Goal: Task Accomplishment & Management: Manage account settings

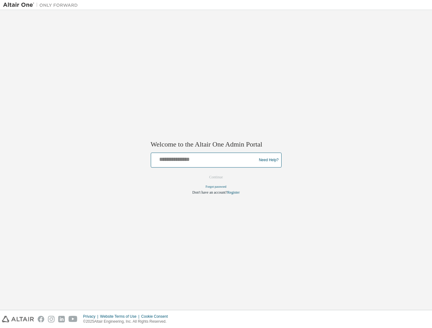
click at [203, 160] on input "text" at bounding box center [205, 158] width 103 height 9
type input "**********"
click at [211, 176] on button "Continue" at bounding box center [216, 177] width 27 height 9
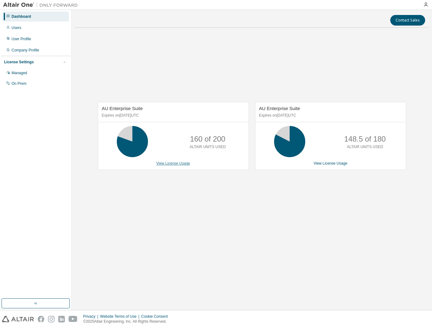
click at [173, 163] on link "View License Usage" at bounding box center [173, 163] width 34 height 4
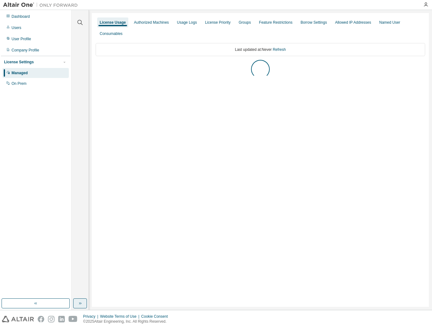
click at [73, 304] on button "button" at bounding box center [80, 303] width 14 height 10
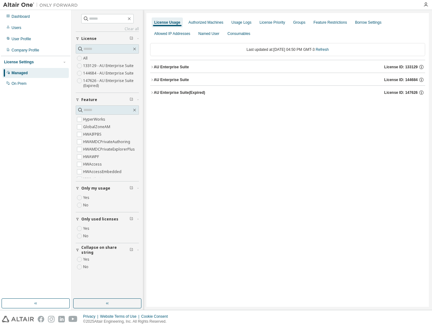
click at [86, 228] on label "Yes" at bounding box center [86, 228] width 7 height 7
click at [170, 83] on button "AU Enterprise Suite License ID: 144684" at bounding box center [287, 80] width 275 height 14
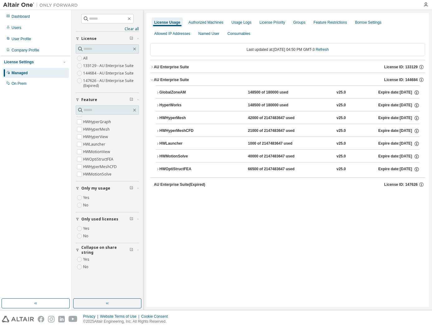
click at [170, 170] on div "HWOptiStructFEA" at bounding box center [188, 169] width 56 height 6
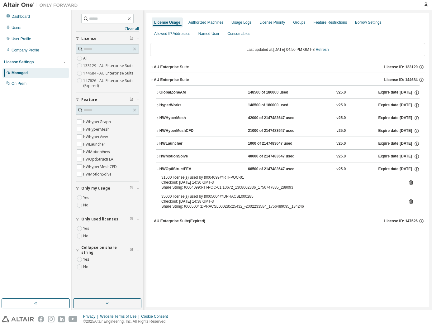
click at [167, 169] on div "HWOptiStructFEA" at bounding box center [188, 169] width 56 height 6
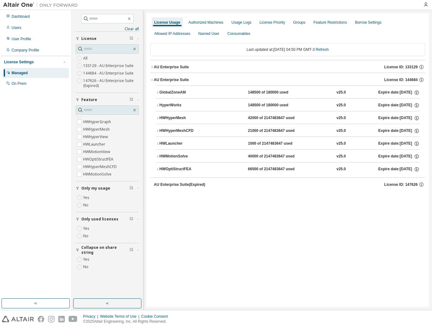
click at [167, 169] on div "HWOptiStructFEA" at bounding box center [188, 169] width 56 height 6
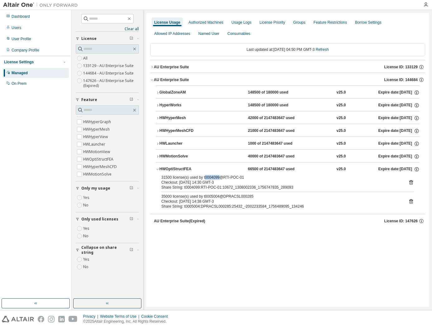
drag, startPoint x: 217, startPoint y: 176, endPoint x: 204, endPoint y: 175, distance: 13.5
click at [204, 175] on div "31500 license(s) used by t0004099@RTI-POC-01" at bounding box center [280, 177] width 238 height 5
copy div "0004099"
drag, startPoint x: 218, startPoint y: 197, endPoint x: 204, endPoint y: 197, distance: 13.7
click at [204, 197] on div "35000 license(s) used by t0005004@DPRACSL000285" at bounding box center [280, 196] width 238 height 5
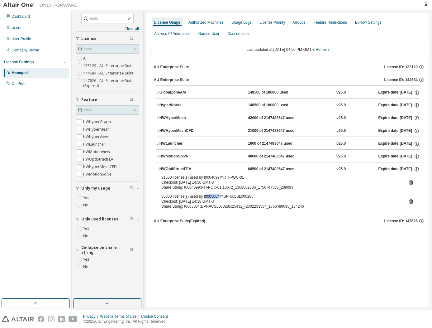
copy div "0005004"
click at [177, 70] on button "AU Enterprise Suite License ID: 133129" at bounding box center [287, 67] width 275 height 14
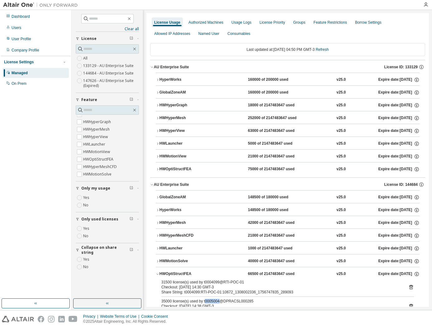
click at [190, 169] on div "HWOptiStructFEA" at bounding box center [188, 169] width 56 height 6
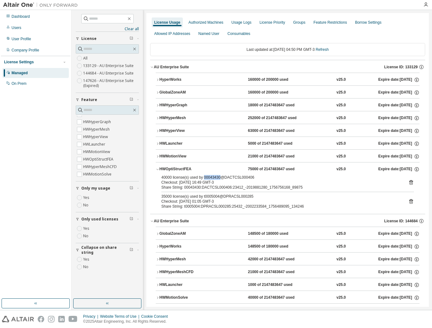
drag, startPoint x: 219, startPoint y: 176, endPoint x: 203, endPoint y: 176, distance: 15.9
click at [203, 176] on div "40000 license(s) used by 00043430@DACTCSL000406" at bounding box center [280, 177] width 238 height 5
copy div "00043430"
drag, startPoint x: 218, startPoint y: 195, endPoint x: 203, endPoint y: 197, distance: 14.7
click at [203, 197] on div "35000 license(s) used by t0005004@DPRACSL000285" at bounding box center [280, 196] width 238 height 5
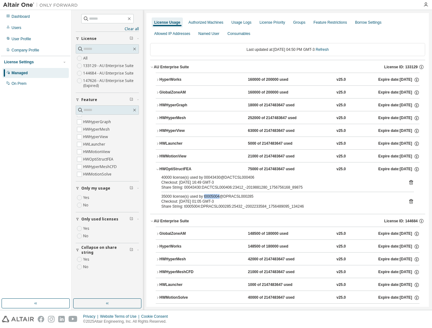
copy div "t0005004"
click at [176, 118] on div "HWHyperMesh" at bounding box center [188, 118] width 56 height 6
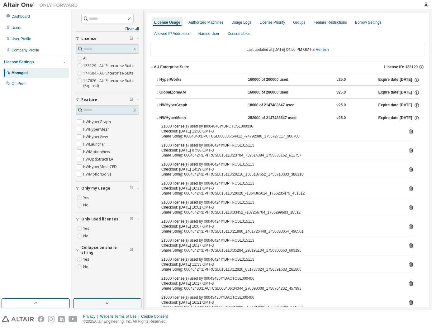
click at [176, 118] on div "HWHyperMesh" at bounding box center [188, 118] width 56 height 6
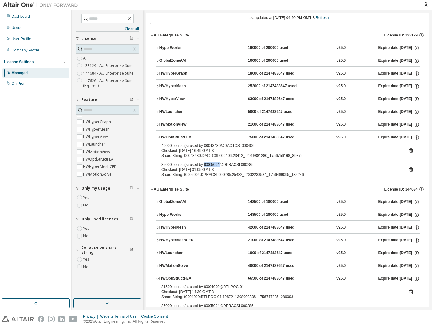
scroll to position [70, 0]
